Goal: Information Seeking & Learning: Learn about a topic

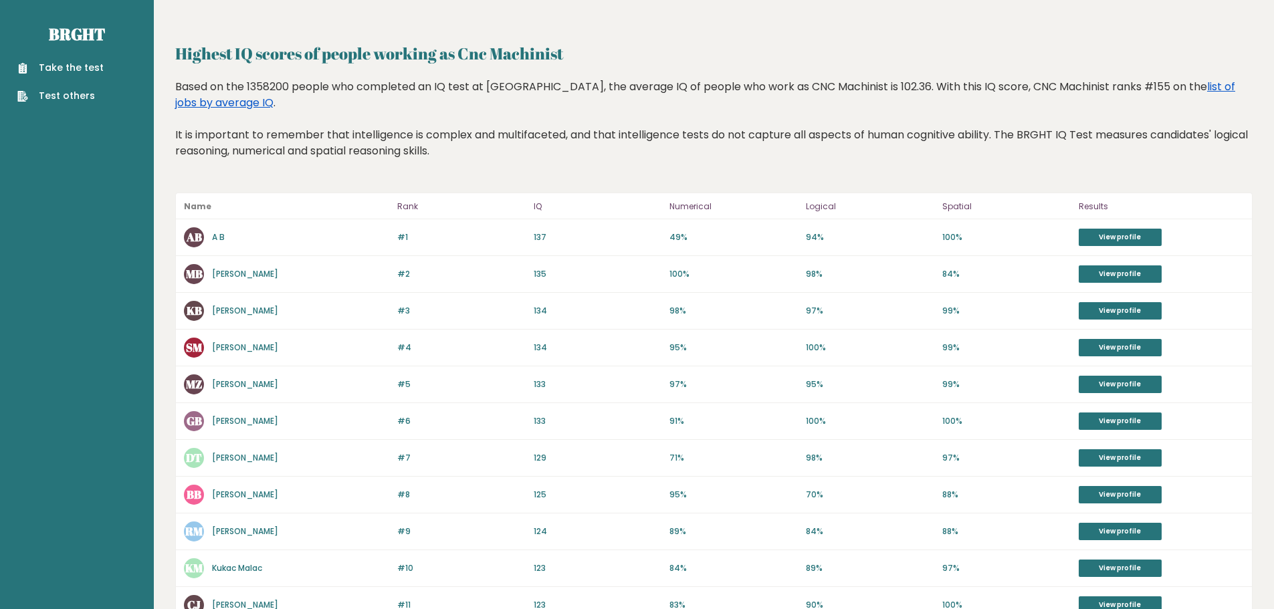
click at [1163, 80] on link "list of jobs by average IQ" at bounding box center [705, 94] width 1060 height 31
click at [1165, 85] on link "list of jobs by average IQ" at bounding box center [705, 94] width 1060 height 31
click at [96, 32] on link "Brght" at bounding box center [77, 33] width 56 height 21
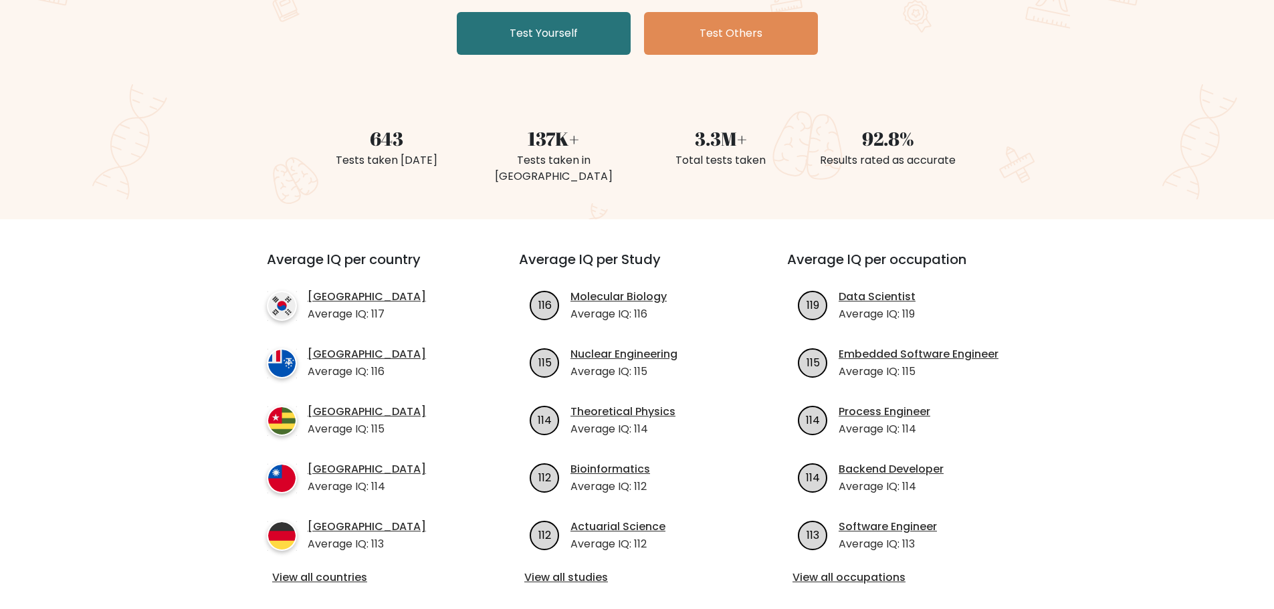
scroll to position [334, 0]
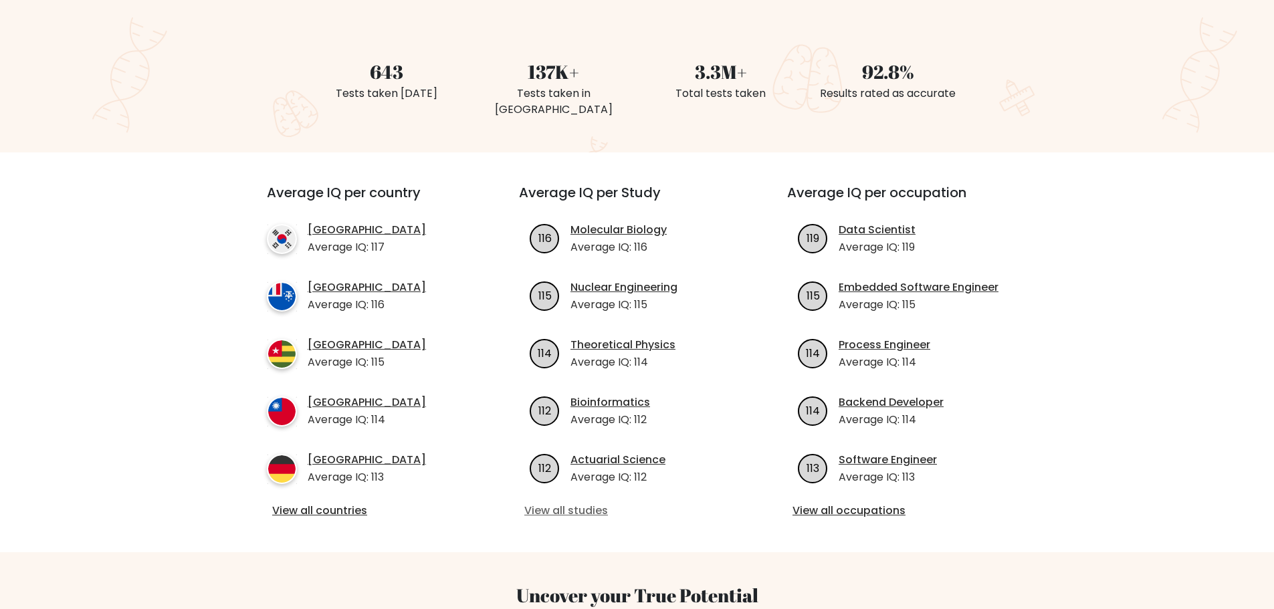
click at [578, 503] on link "View all studies" at bounding box center [636, 511] width 225 height 16
click at [893, 503] on link "View all occupations" at bounding box center [905, 511] width 225 height 16
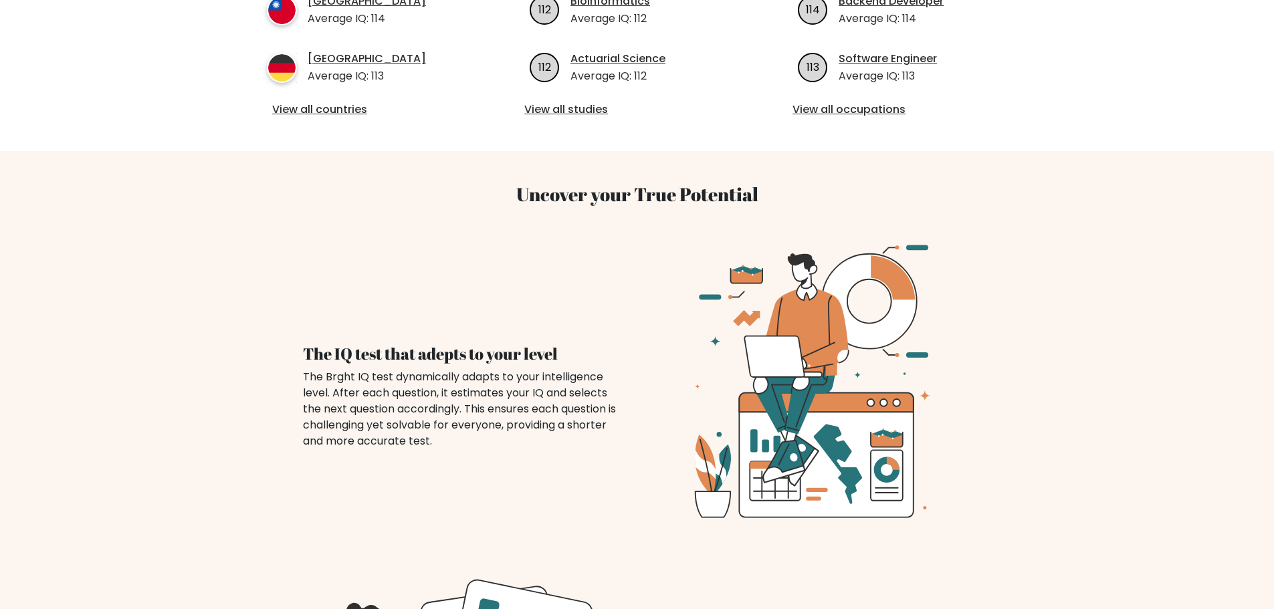
scroll to position [401, 0]
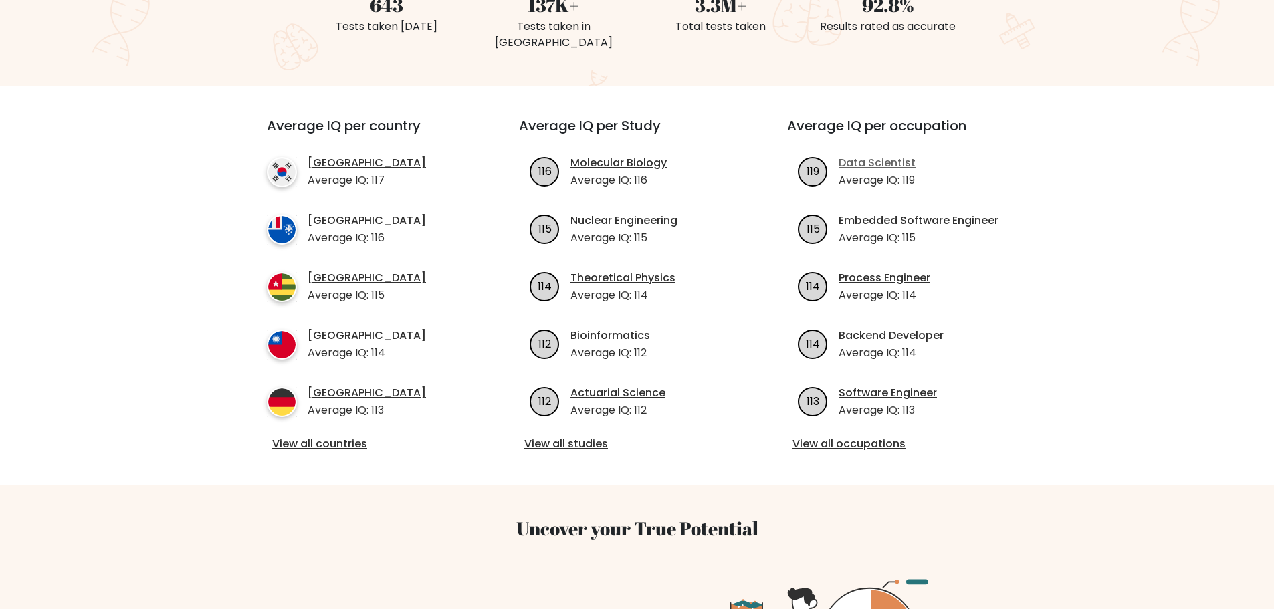
click at [878, 155] on link "Data Scientist" at bounding box center [877, 163] width 77 height 16
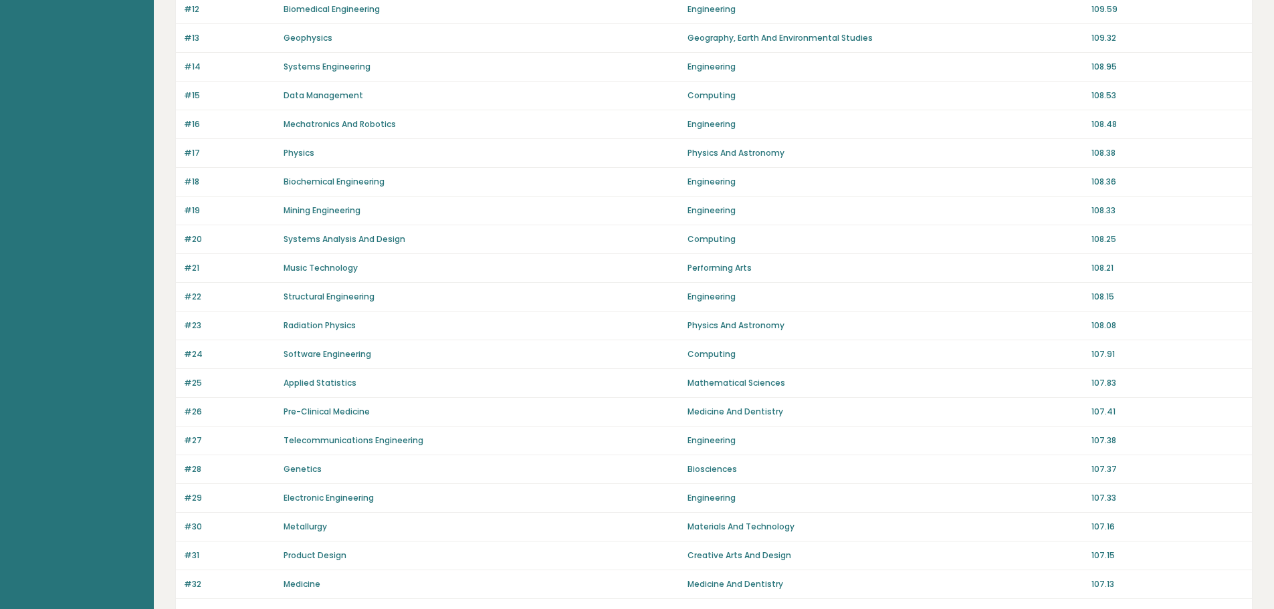
scroll to position [338, 0]
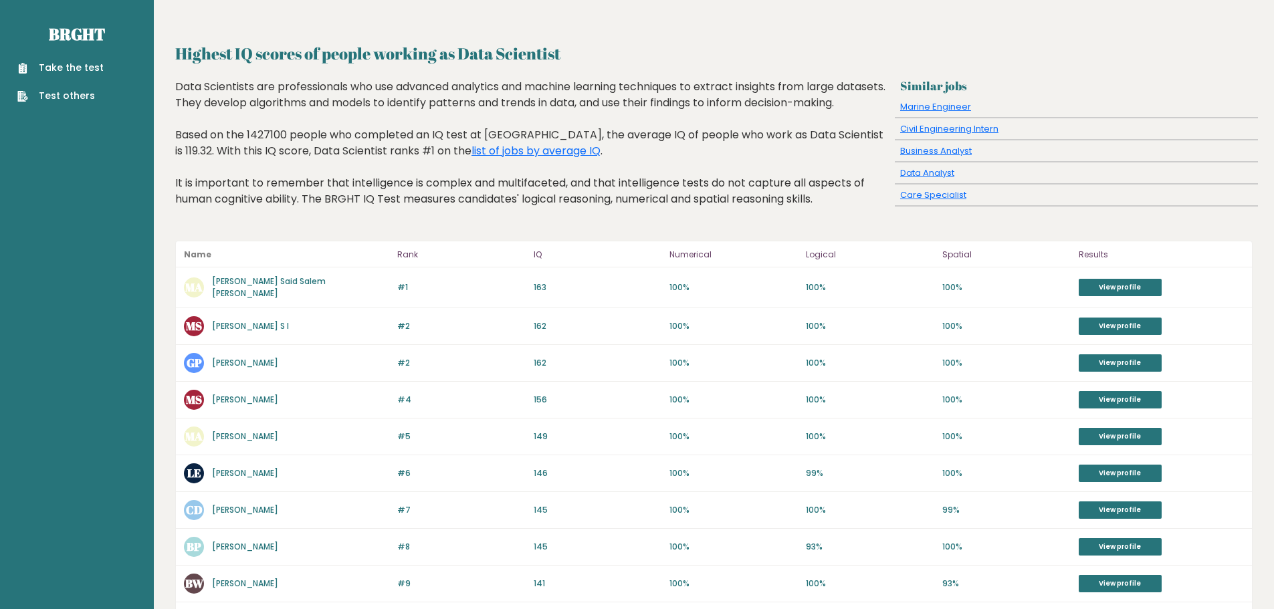
drag, startPoint x: 371, startPoint y: 298, endPoint x: 205, endPoint y: 298, distance: 166.6
click at [205, 298] on div "MA [PERSON_NAME] Said Salem [PERSON_NAME]" at bounding box center [286, 288] width 205 height 24
copy div "[PERSON_NAME] Said Salem [PERSON_NAME]"
drag, startPoint x: 379, startPoint y: 450, endPoint x: 212, endPoint y: 431, distance: 167.5
click at [212, 431] on div "#5 MA Muhammad Nadhif Taher Ahmad 150 #5 149 100% 100% 100% View profile" at bounding box center [714, 437] width 1076 height 37
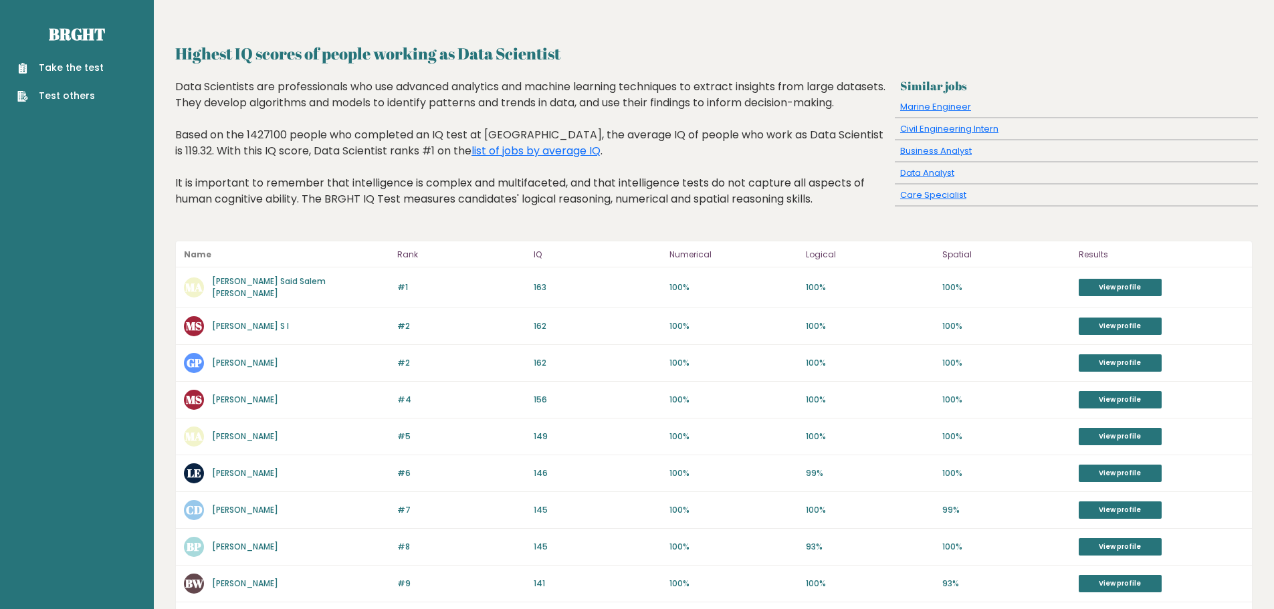
copy link "Muhammad Nadhif Taher Ahmad"
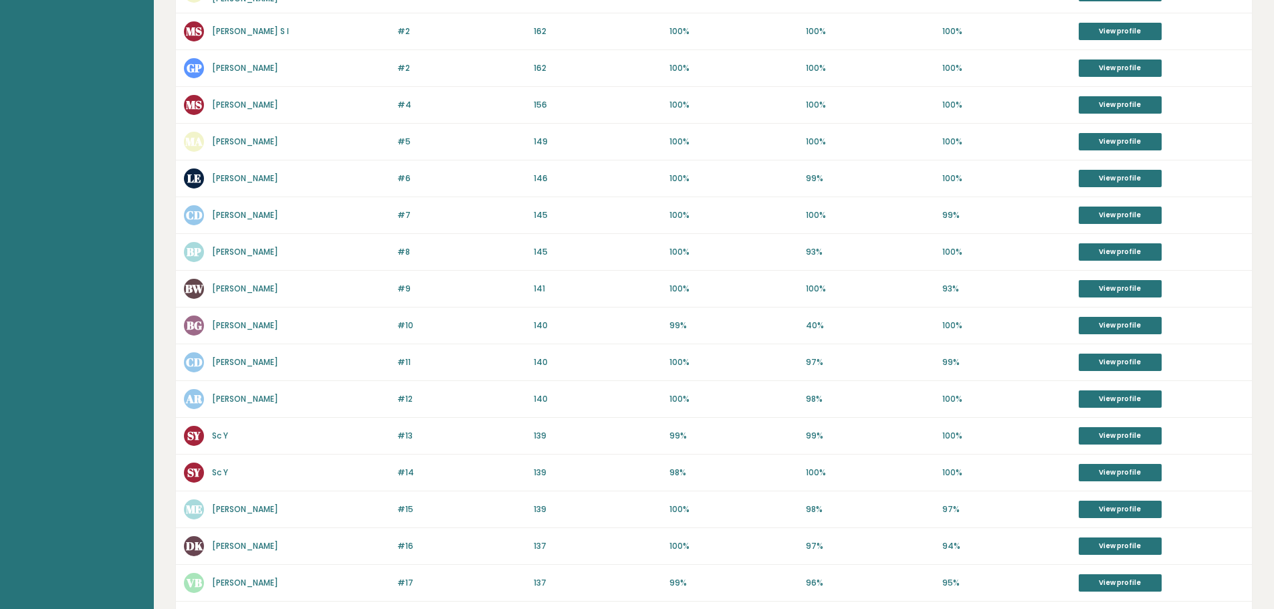
scroll to position [228, 0]
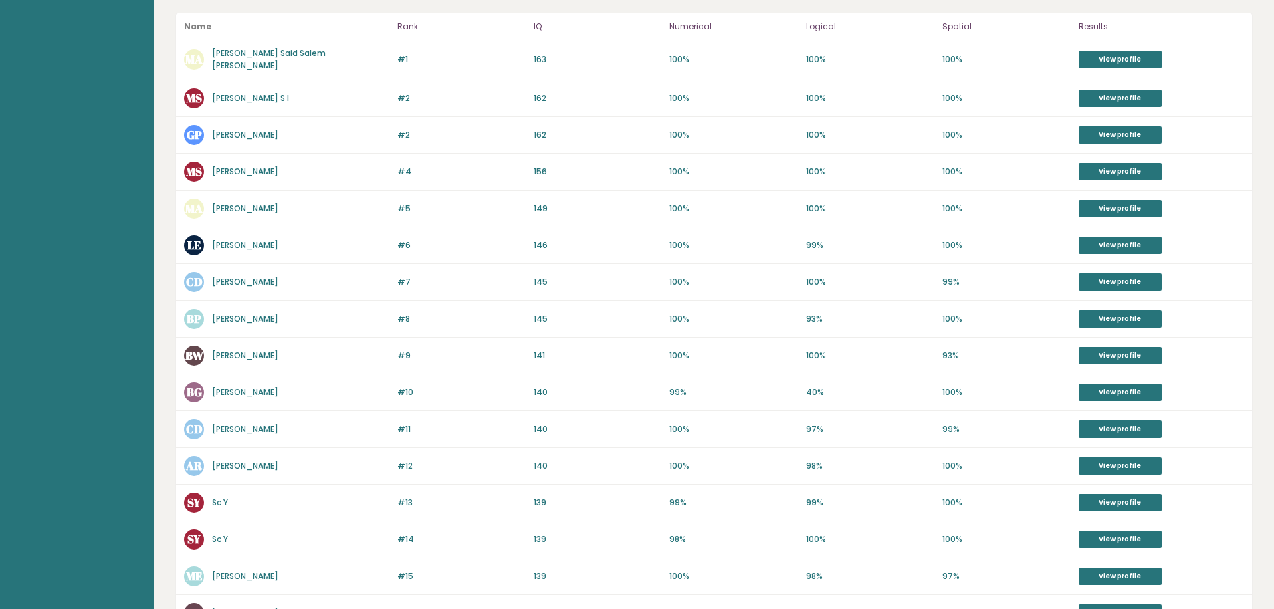
drag, startPoint x: 306, startPoint y: 181, endPoint x: 182, endPoint y: 186, distance: 123.9
click at [182, 186] on div "#4 MS Magnus Siking 156 #4 156 100% 100% 100% View profile" at bounding box center [714, 172] width 1076 height 37
click at [278, 179] on div "MS Magnus Siking" at bounding box center [286, 172] width 205 height 20
drag, startPoint x: 281, startPoint y: 181, endPoint x: 210, endPoint y: 180, distance: 70.9
click at [210, 180] on div "MS Magnus Siking" at bounding box center [286, 172] width 205 height 20
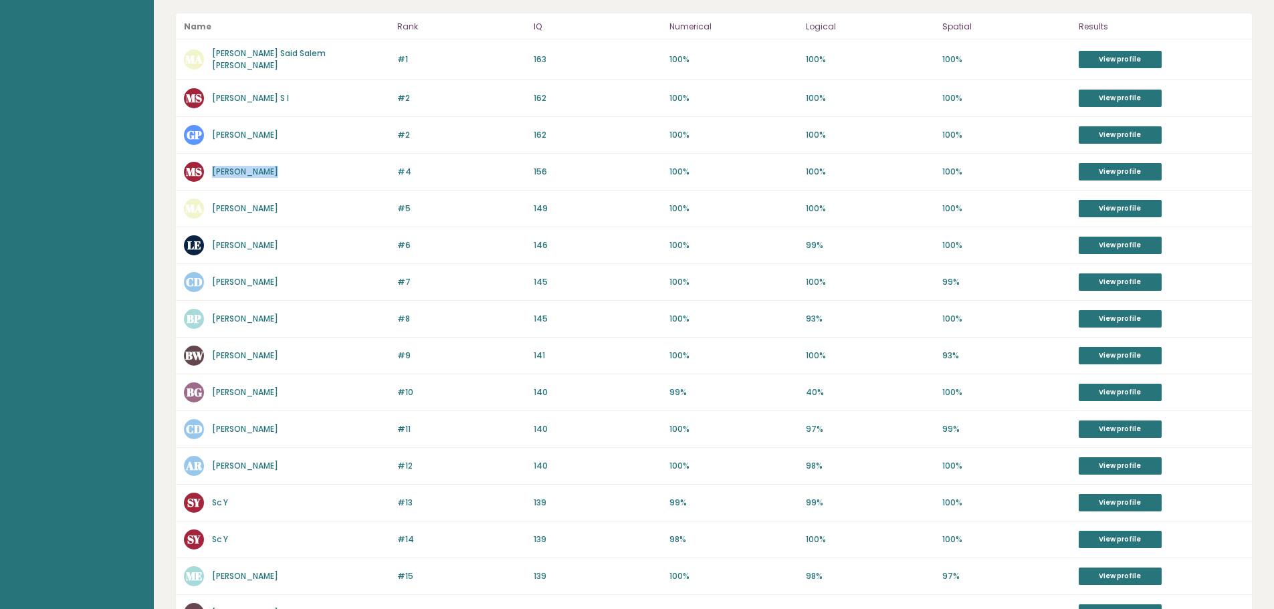
copy link "Magnus Siking"
drag, startPoint x: 391, startPoint y: 439, endPoint x: 212, endPoint y: 435, distance: 178.7
click at [212, 435] on div "#11 CD Christophe Samuel Diaz Harnanto Putra 141 #11 140 100% 97% 99% View prof…" at bounding box center [714, 429] width 1076 height 37
copy link "Christophe Samuel Diaz Harnanto Putra"
click at [293, 71] on link "Mohammed Saleh Said Salem Alharbi" at bounding box center [269, 58] width 114 height 23
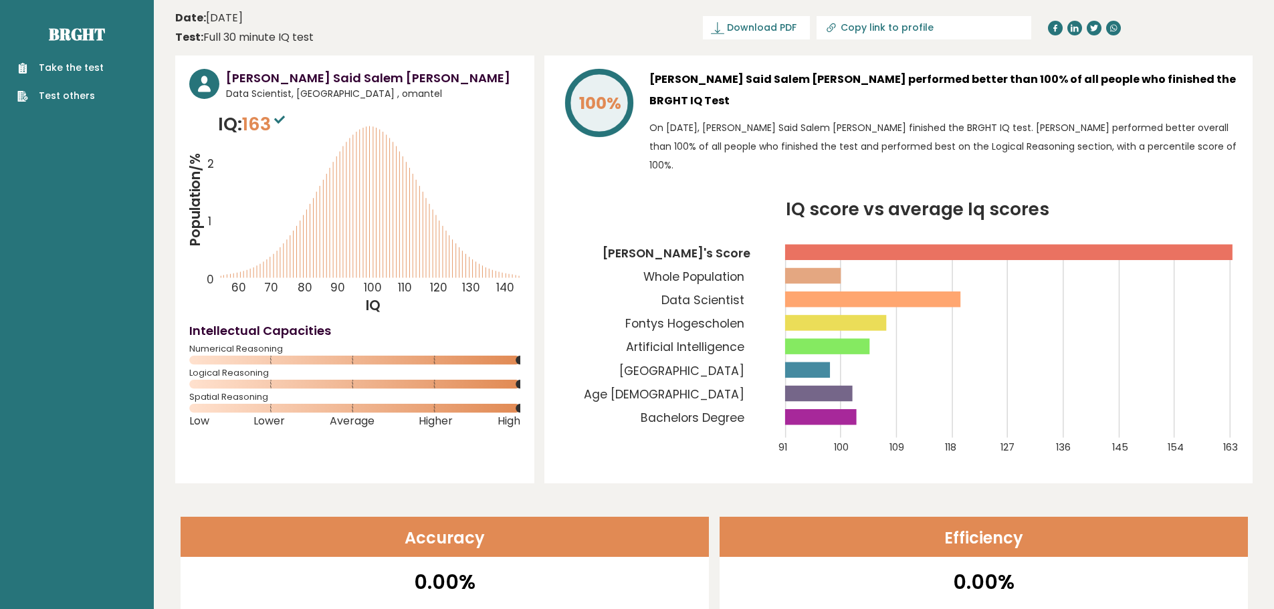
click at [716, 314] on icon "IQ score vs average Iq scores 91 100 109 118 127 136 145 154 163 Mohammed Saleh…" at bounding box center [899, 335] width 680 height 269
click at [717, 324] on tspan "Fontys Hogescholen" at bounding box center [684, 324] width 119 height 16
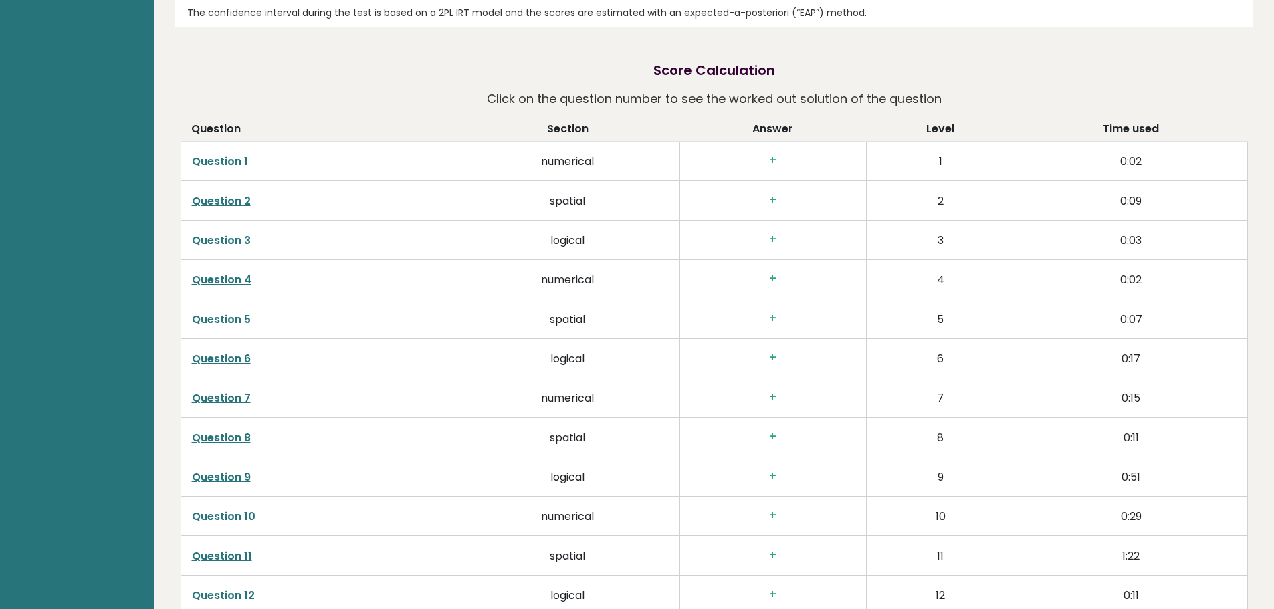
scroll to position [2141, 0]
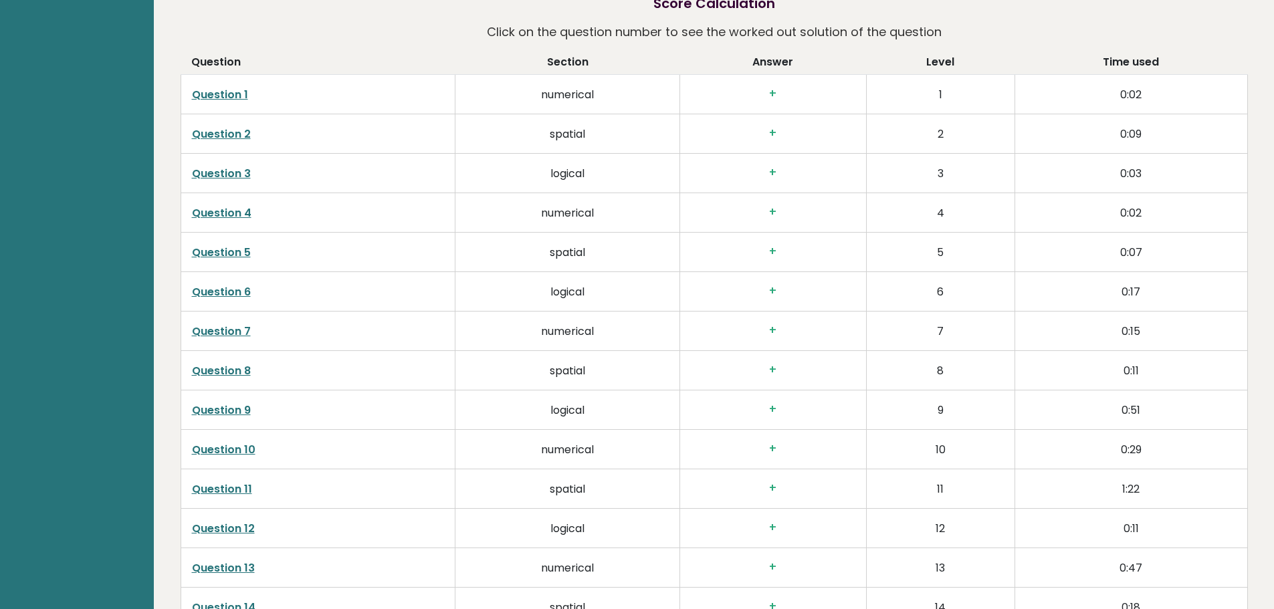
click at [773, 298] on h3 "+" at bounding box center [773, 291] width 165 height 14
click at [225, 300] on link "Question 6" at bounding box center [221, 291] width 59 height 15
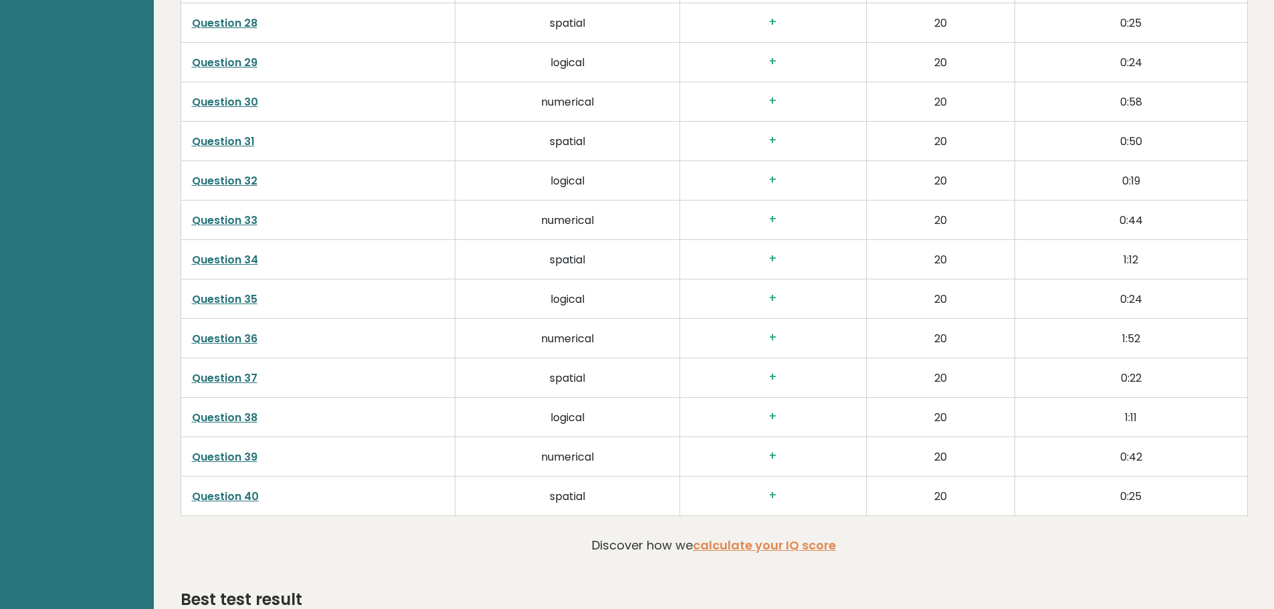
scroll to position [3345, 0]
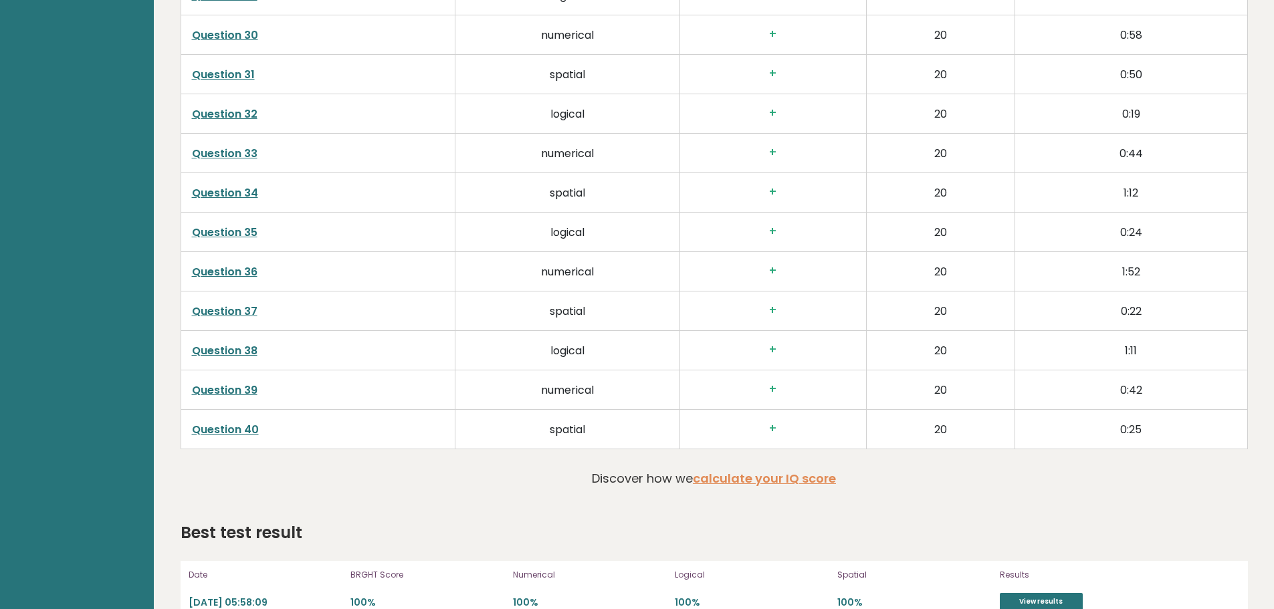
click at [221, 359] on link "Question 38" at bounding box center [225, 350] width 66 height 15
click at [241, 398] on link "Question 39" at bounding box center [225, 390] width 66 height 15
click at [205, 240] on link "Question 35" at bounding box center [225, 232] width 66 height 15
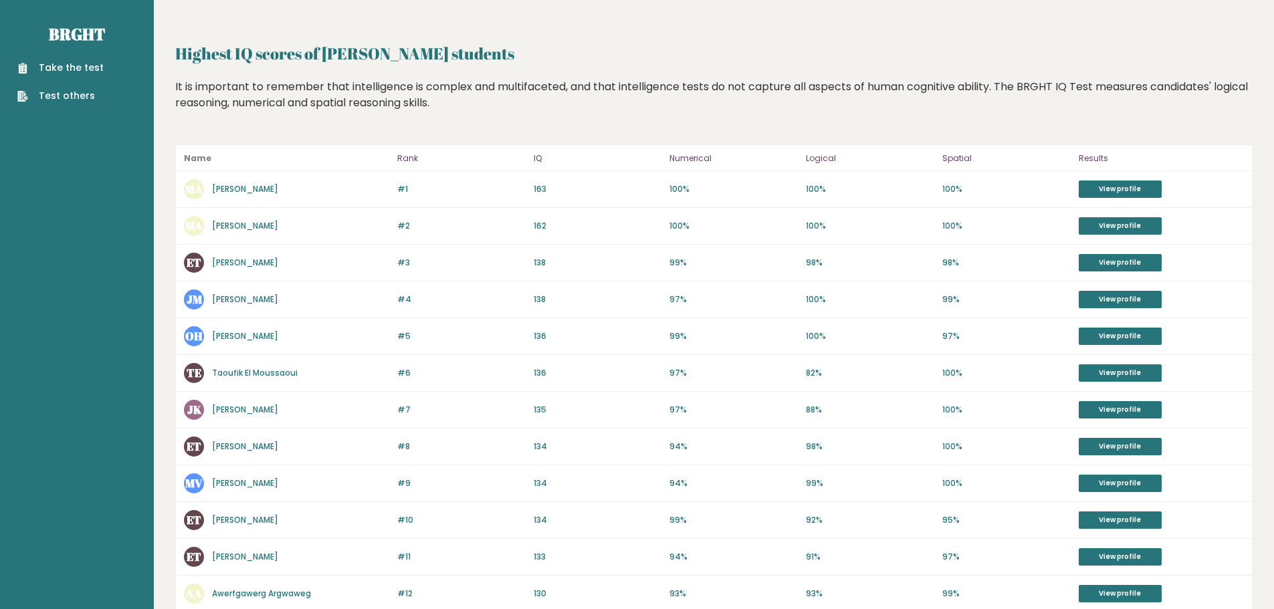
drag, startPoint x: 469, startPoint y: 54, endPoint x: 325, endPoint y: 43, distance: 144.2
click at [325, 43] on h2 "Highest IQ scores of Fontys Hogescholen students" at bounding box center [714, 53] width 1078 height 24
copy h2 "Fontys Hogescholen"
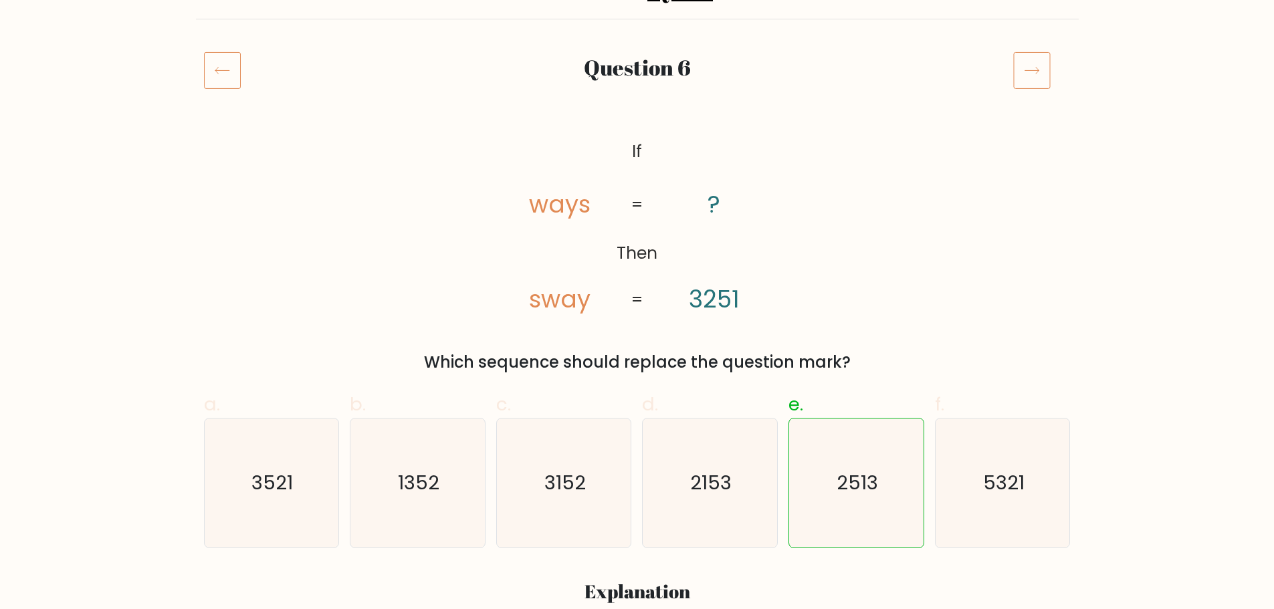
scroll to position [67, 0]
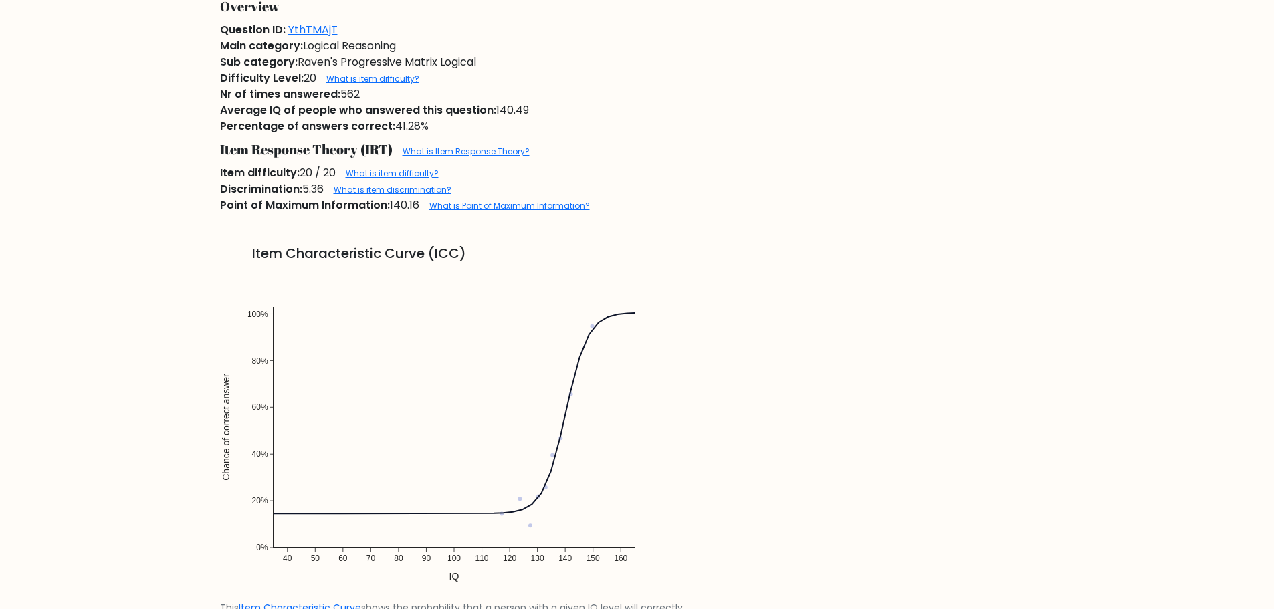
scroll to position [937, 0]
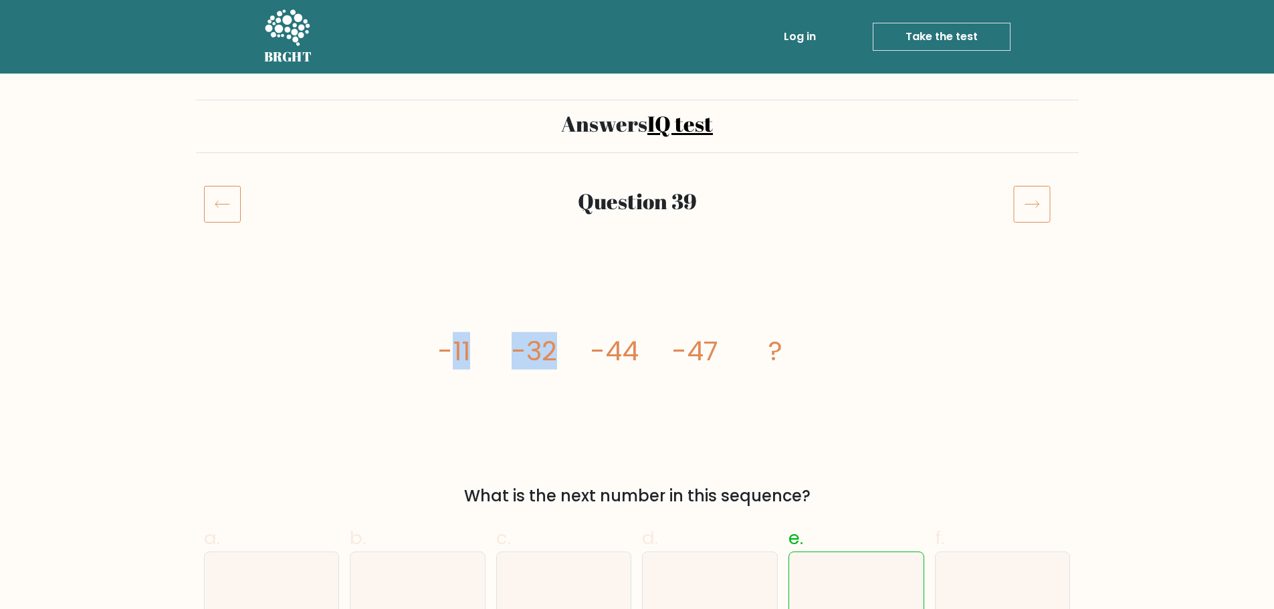
drag, startPoint x: 549, startPoint y: 350, endPoint x: 447, endPoint y: 348, distance: 101.7
click at [447, 348] on g "-11 -32 -44 -47 ?" at bounding box center [610, 350] width 345 height 37
click at [447, 348] on tspan "-11" at bounding box center [454, 350] width 32 height 37
drag, startPoint x: 514, startPoint y: 349, endPoint x: 633, endPoint y: 348, distance: 118.4
click at [633, 348] on g "-11 -32 -44 -47 ?" at bounding box center [610, 350] width 345 height 37
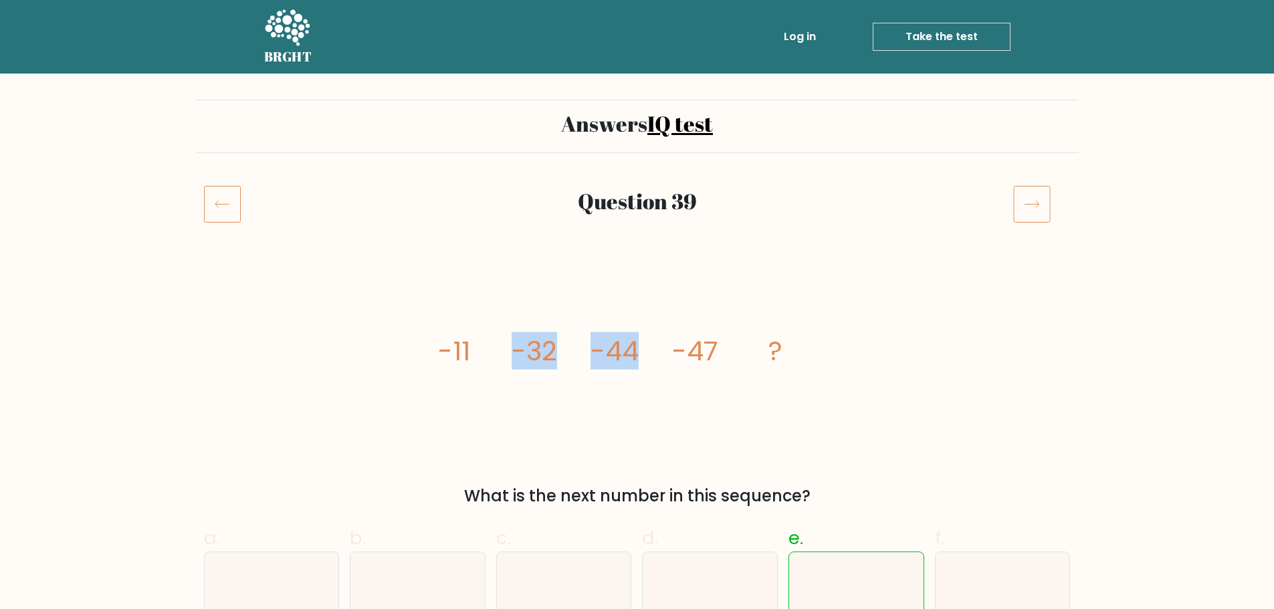
click at [542, 353] on tspan "-32" at bounding box center [534, 350] width 45 height 37
drag, startPoint x: 607, startPoint y: 351, endPoint x: 717, endPoint y: 352, distance: 110.4
click at [717, 352] on g "-11 -32 -44 -47 ?" at bounding box center [610, 350] width 345 height 37
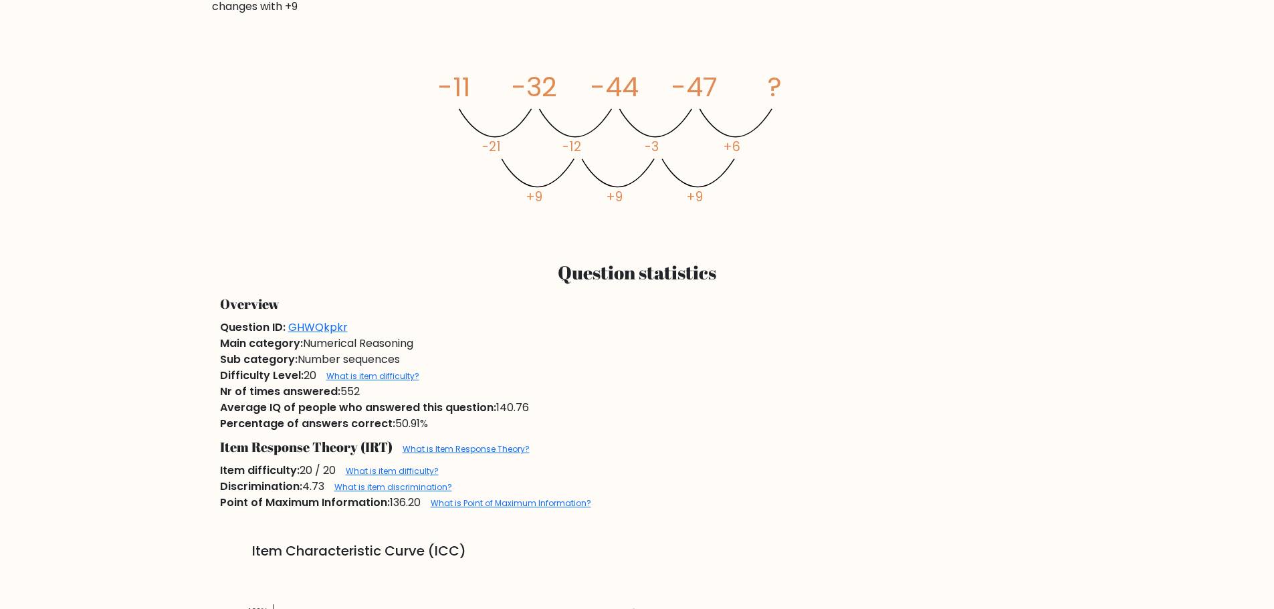
scroll to position [1070, 0]
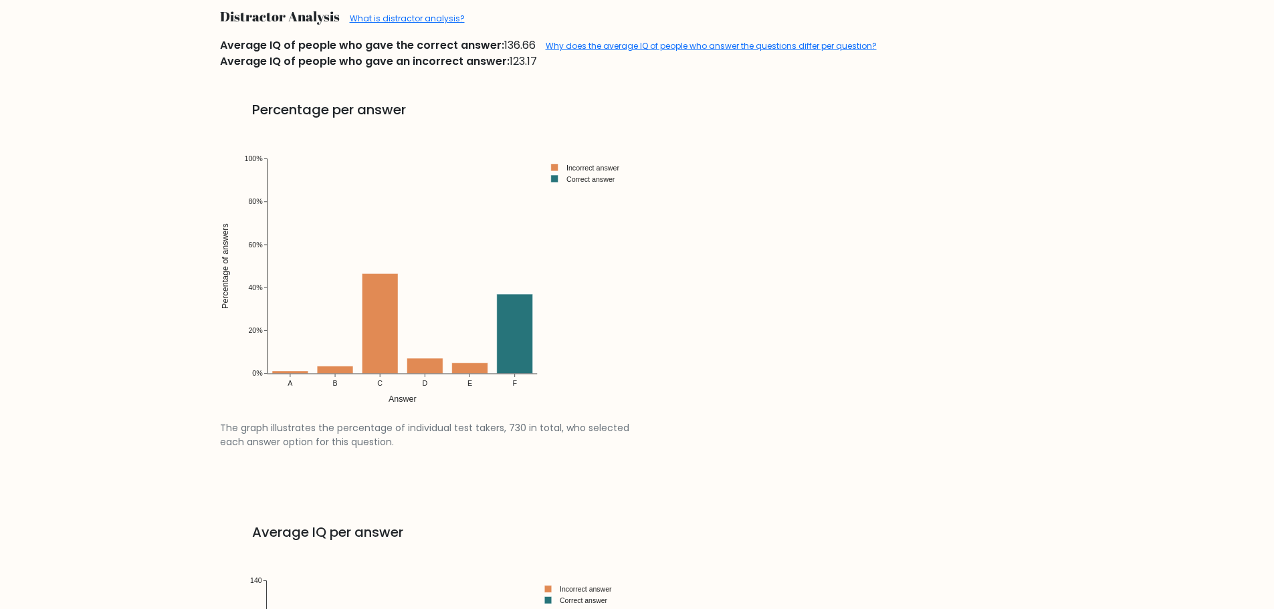
scroll to position [1605, 0]
